Goal: Check status: Check status

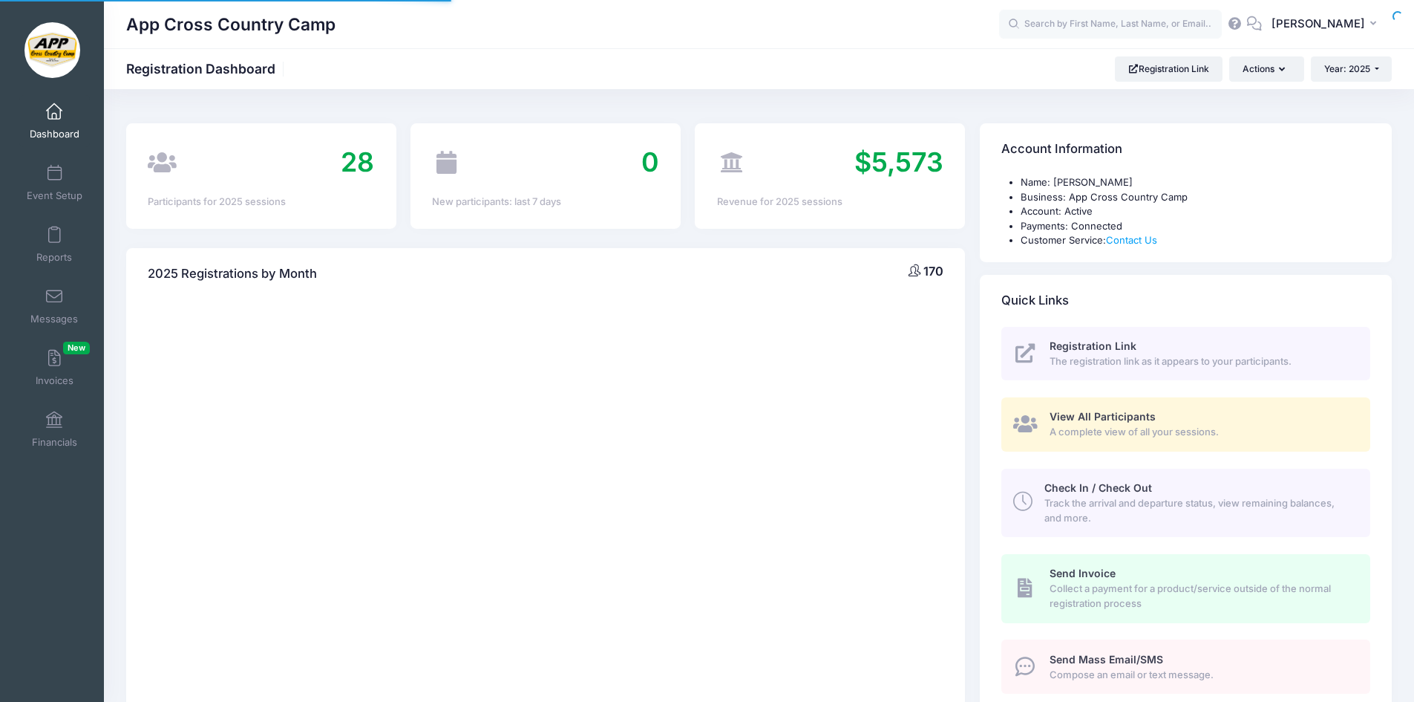
select select
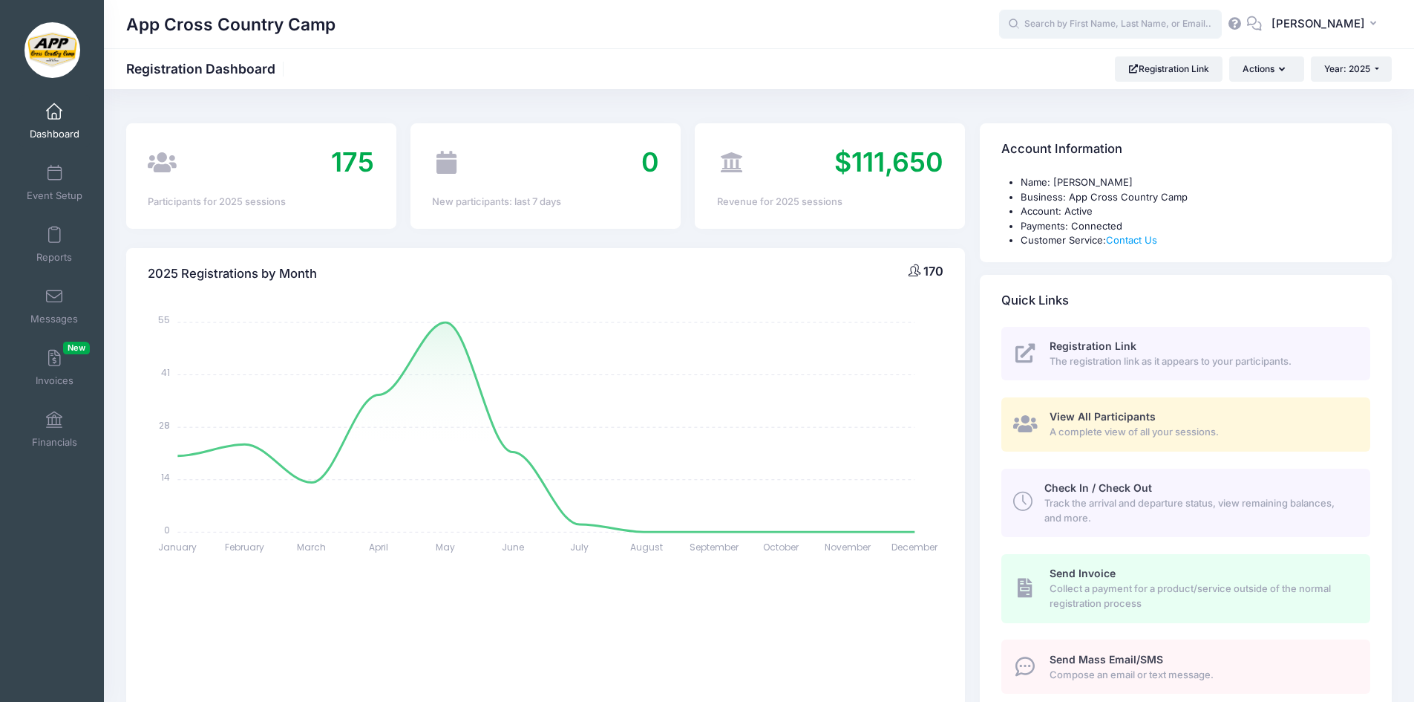
click at [1124, 25] on input "text" at bounding box center [1110, 25] width 223 height 30
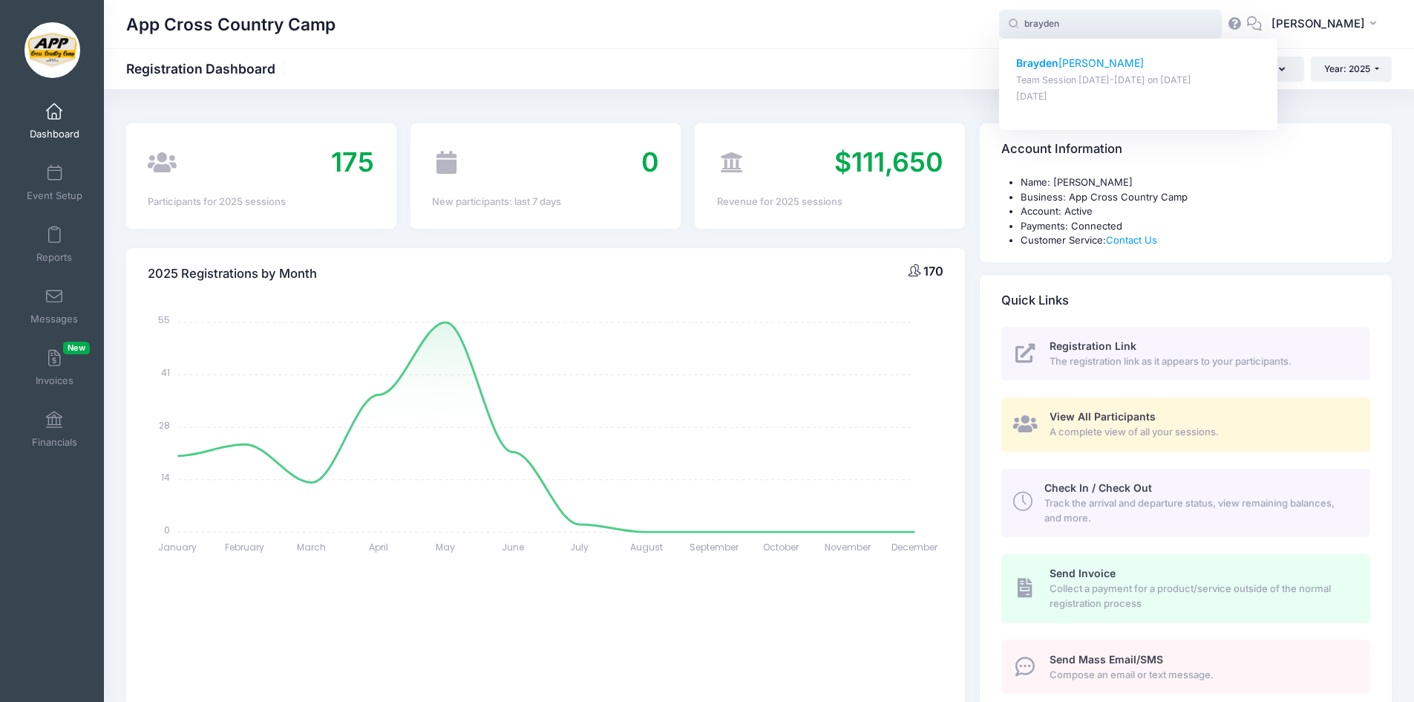
click at [1091, 66] on p "Brayden Bulloch" at bounding box center [1138, 64] width 245 height 16
type input "Brayden Bulloch (Team Session July 13th-17th, Jul-13, 2025)"
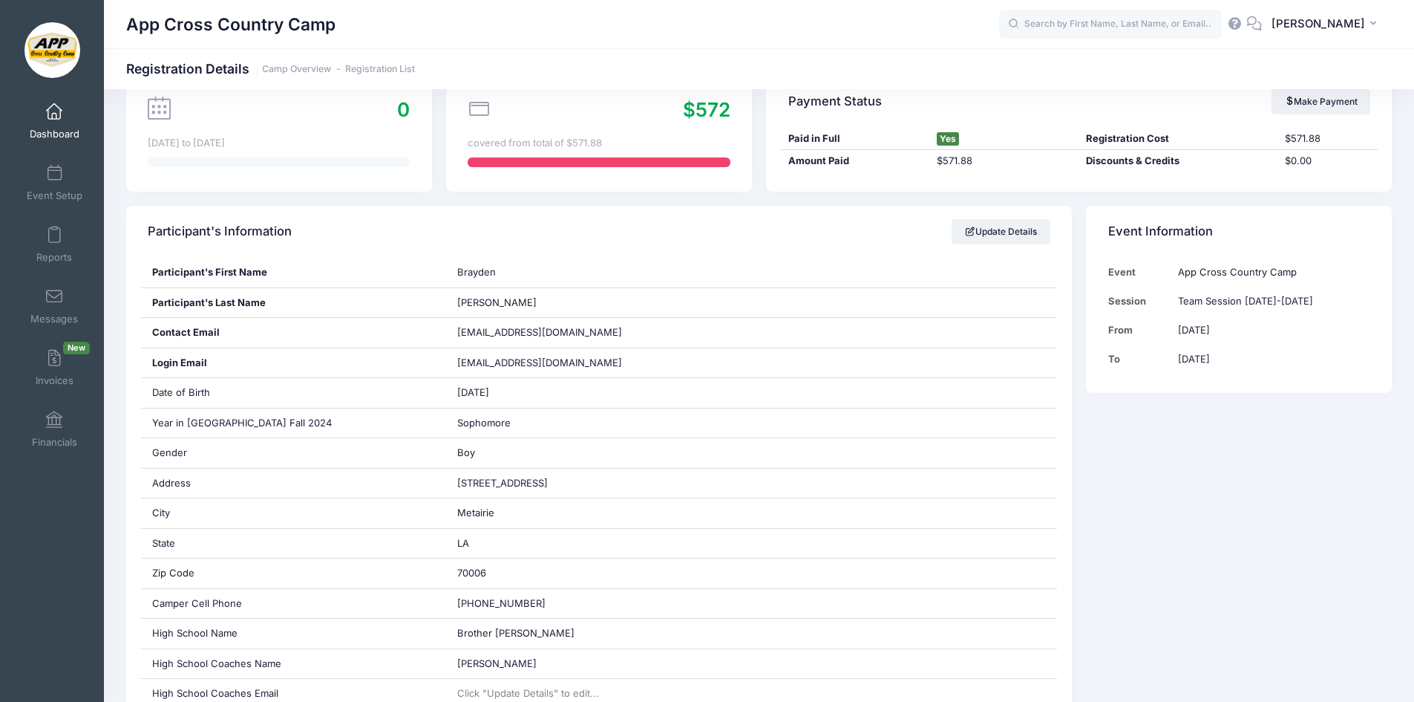
scroll to position [148, 0]
